Goal: Information Seeking & Learning: Learn about a topic

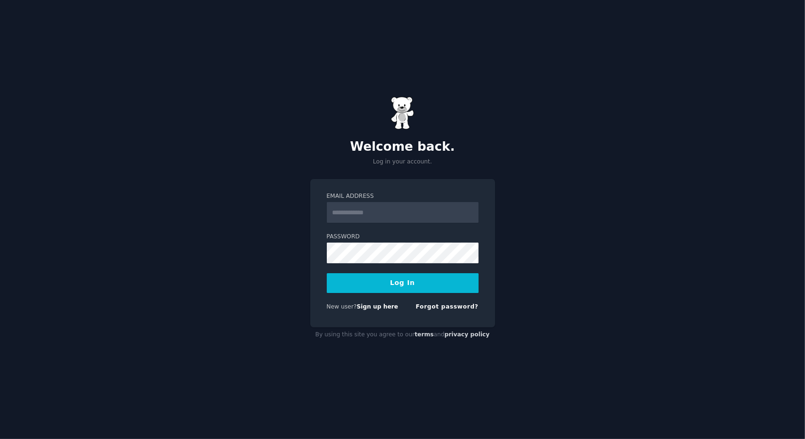
click at [397, 206] on input "Email Address" at bounding box center [403, 212] width 152 height 21
type input "**********"
click at [407, 288] on button "Log In" at bounding box center [403, 283] width 152 height 20
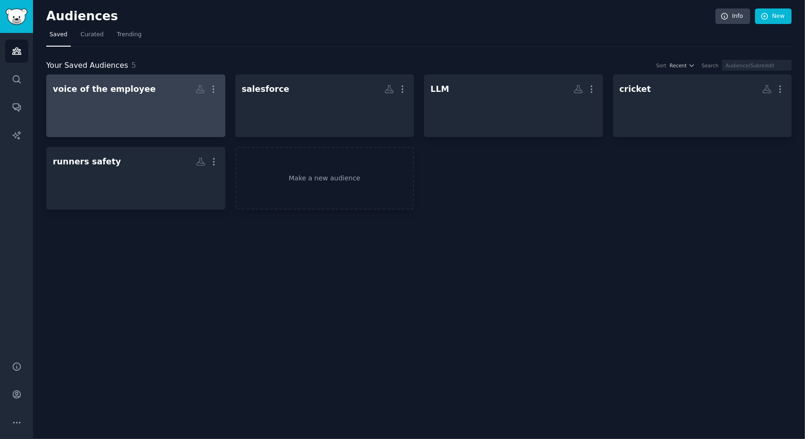
click at [79, 114] on div at bounding box center [136, 114] width 166 height 33
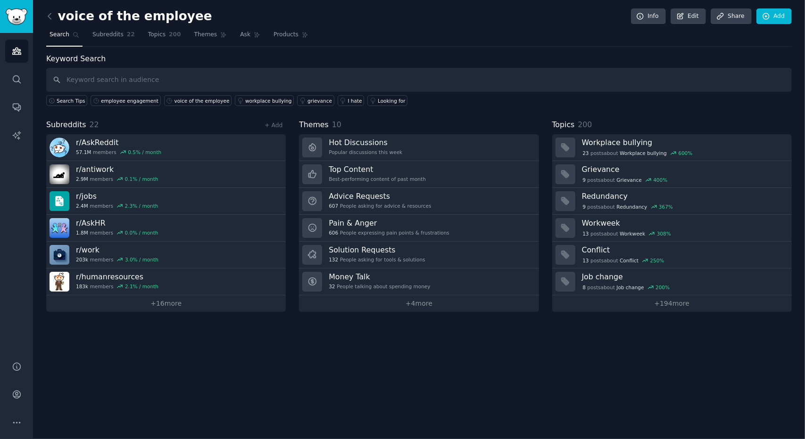
click at [102, 80] on input "text" at bounding box center [418, 80] width 745 height 24
type input "balloon"
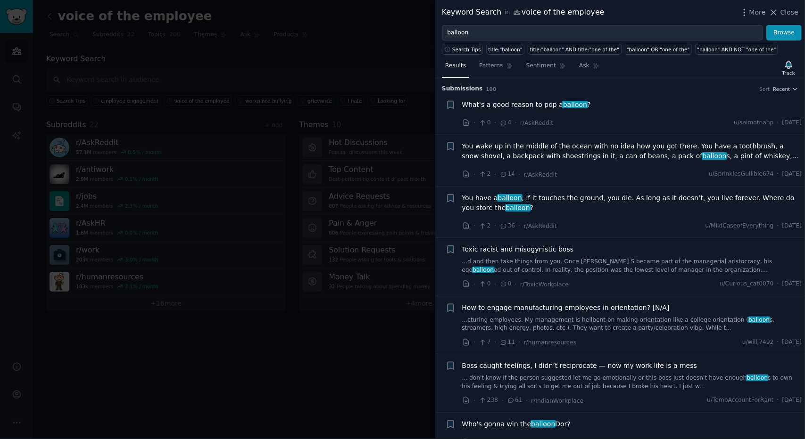
click at [616, 108] on div "What's a good reason to pop a balloon ?" at bounding box center [632, 105] width 340 height 10
click at [502, 120] on icon at bounding box center [503, 123] width 8 height 7
click at [501, 122] on icon at bounding box center [503, 123] width 8 height 7
click at [601, 113] on div "What's a good reason to pop a balloon ? · 0 · 4 · r/AskReddit u/saimotnahp · [D…" at bounding box center [632, 114] width 340 height 28
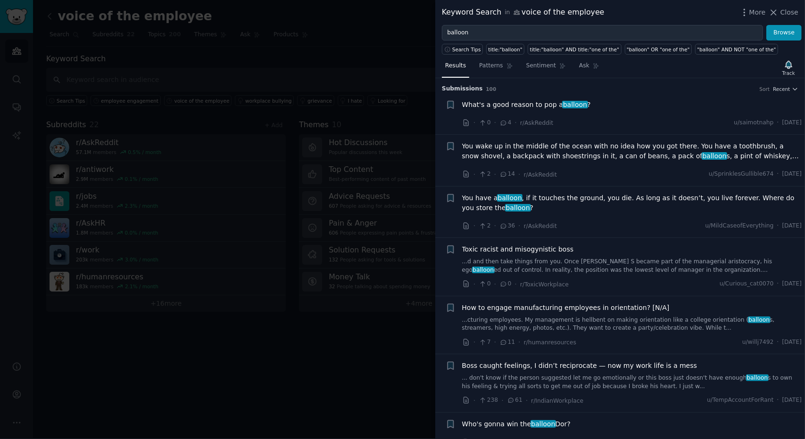
click at [601, 113] on div "What's a good reason to pop a balloon ? · 0 · 4 · r/AskReddit u/saimotnahp · [D…" at bounding box center [632, 114] width 340 height 28
click at [525, 107] on span "What's a good reason to pop a balloon ?" at bounding box center [526, 105] width 129 height 10
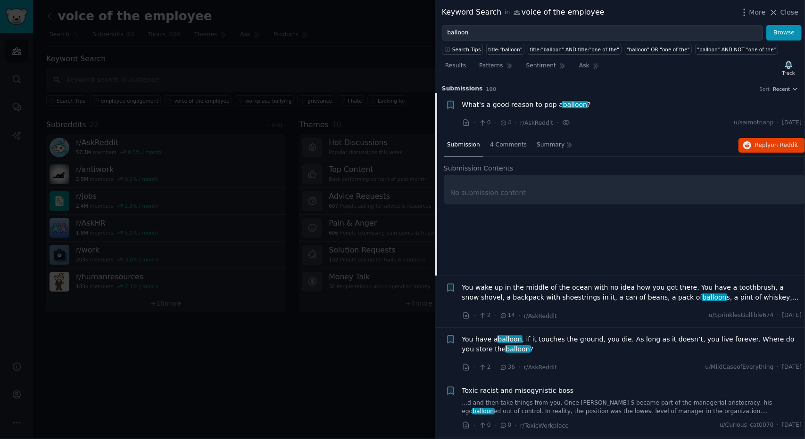
scroll to position [15, 0]
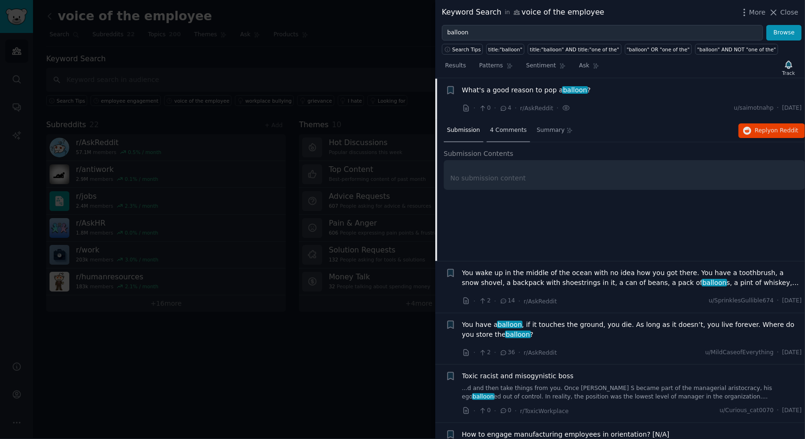
click at [502, 126] on span "4 Comments" at bounding box center [508, 130] width 37 height 8
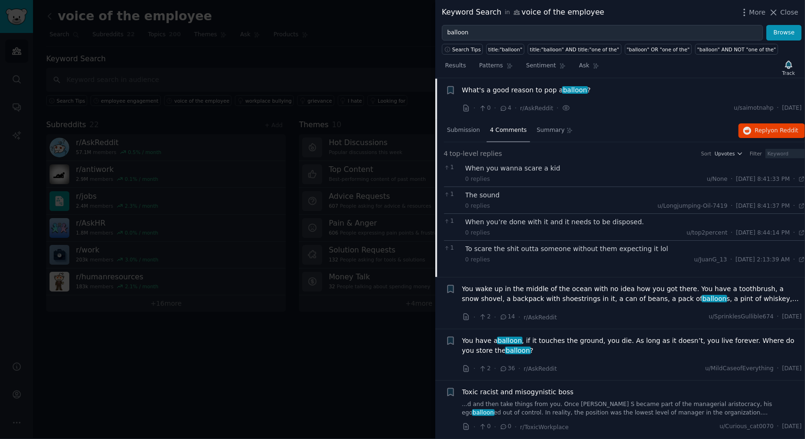
scroll to position [0, 0]
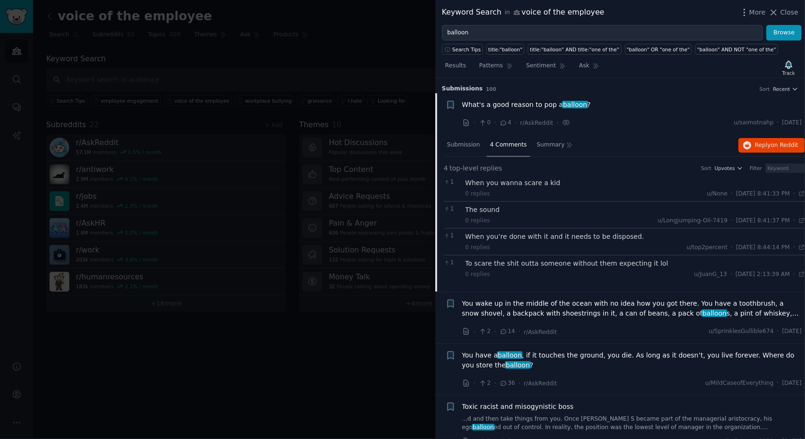
click at [634, 95] on li "Reddit text submission + What's a good reason to pop a balloon ? · 0 · 4 · r/As…" at bounding box center [620, 113] width 370 height 41
click at [494, 106] on span "What's a good reason to pop a balloon ?" at bounding box center [526, 105] width 129 height 10
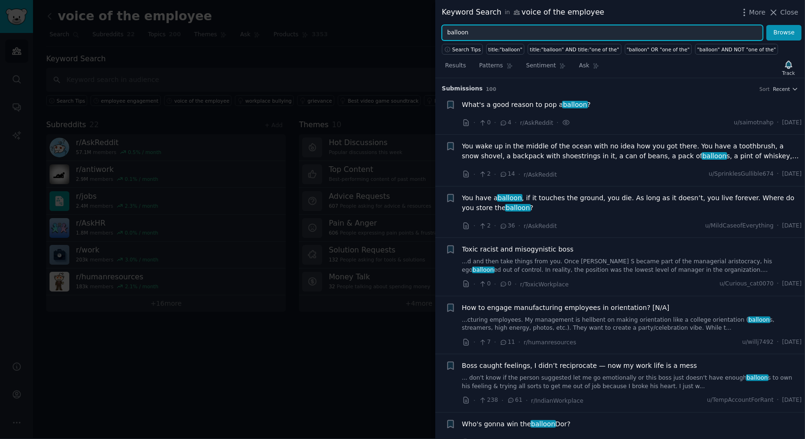
click at [520, 30] on input "balloon" at bounding box center [602, 33] width 321 height 16
type input "balloon hr"
click at [766, 25] on button "Browse" at bounding box center [783, 33] width 35 height 16
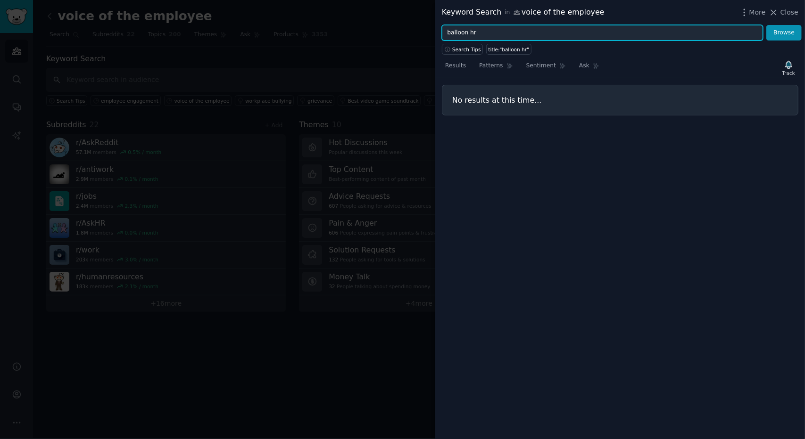
drag, startPoint x: 519, startPoint y: 30, endPoint x: 446, endPoint y: 30, distance: 72.1
click at [446, 30] on input "balloon hr" at bounding box center [602, 33] width 321 height 16
type input "hr tech"
click at [766, 25] on button "Browse" at bounding box center [783, 33] width 35 height 16
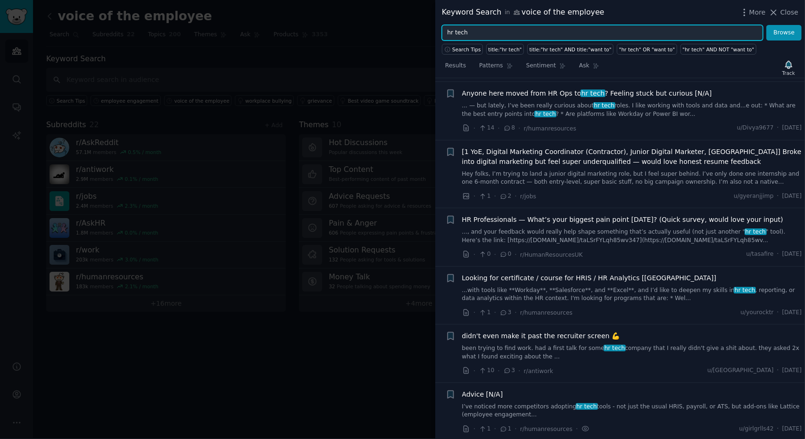
scroll to position [424, 0]
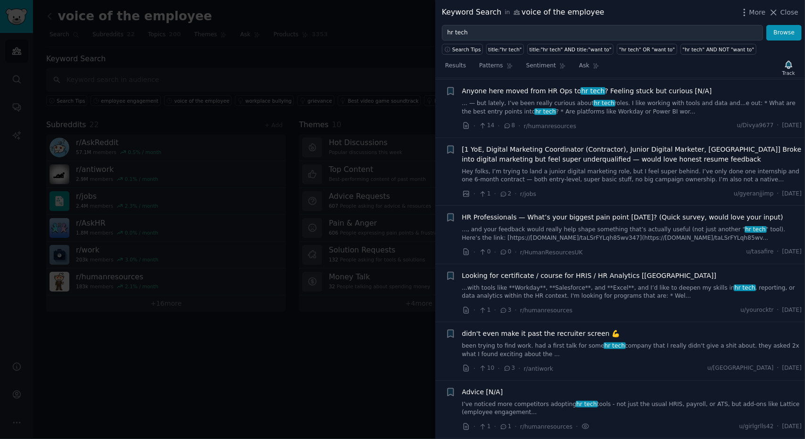
click at [618, 213] on span "HR Professionals — What’s your biggest pain point [DATE]? (Quick survey, would …" at bounding box center [622, 218] width 321 height 10
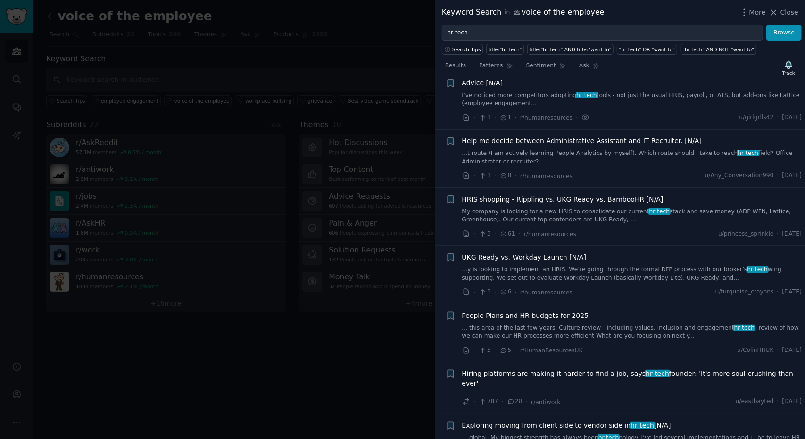
scroll to position [909, 0]
